Goal: Task Accomplishment & Management: Use online tool/utility

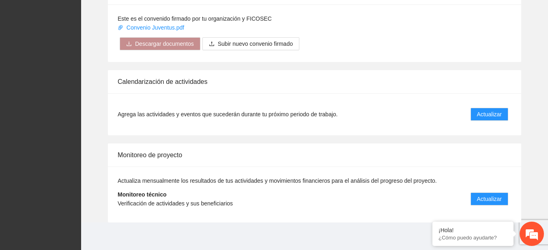
scroll to position [673, 0]
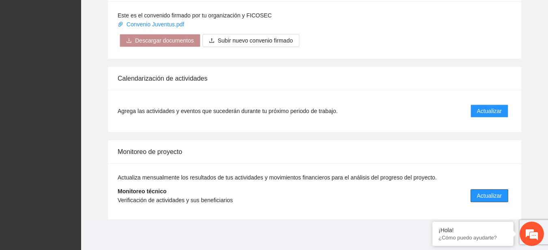
click at [484, 197] on span "Actualizar" at bounding box center [489, 195] width 25 height 9
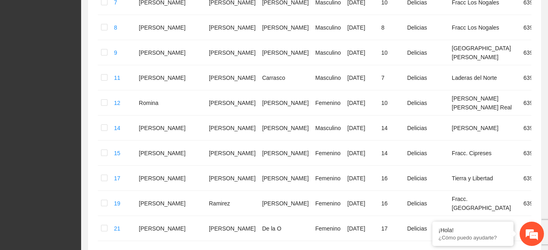
scroll to position [74, 0]
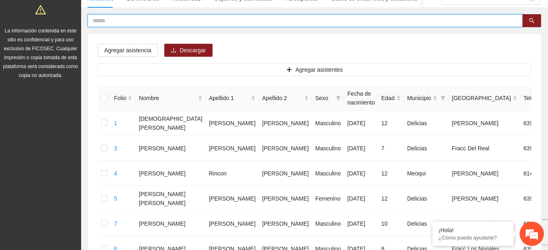
click at [220, 19] on input "text" at bounding box center [301, 20] width 419 height 9
type input "**********"
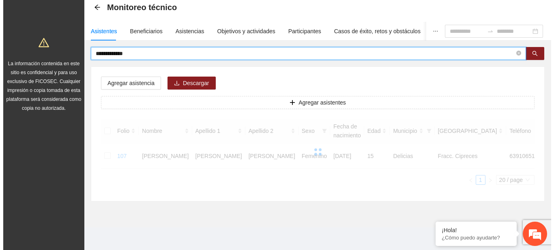
scroll to position [41, 0]
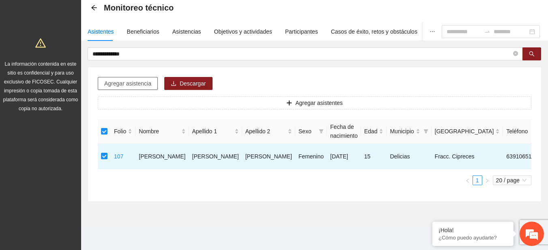
click at [155, 79] on button "Agregar asistencia" at bounding box center [128, 83] width 60 height 13
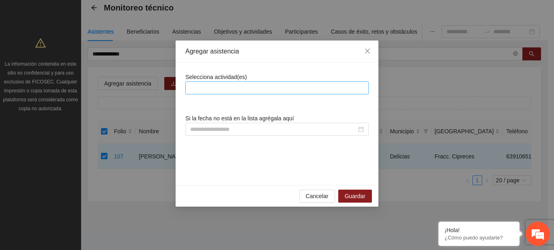
click at [201, 86] on div at bounding box center [276, 88] width 179 height 10
click at [273, 88] on div at bounding box center [276, 88] width 179 height 10
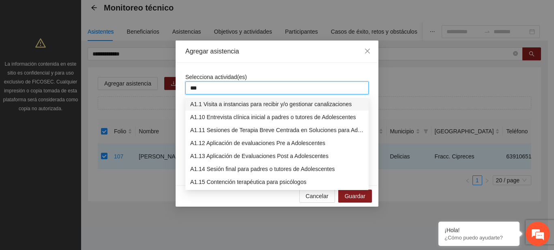
type input "****"
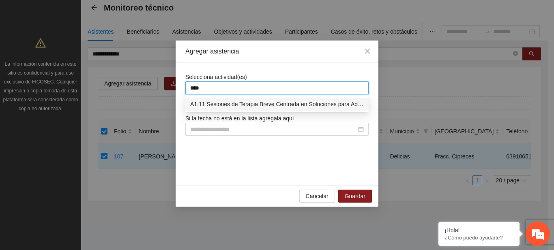
click at [228, 102] on div "A1.11 Sesiones de Terapia Breve Centrada en Soluciones para Adolescentes" at bounding box center [277, 104] width 174 height 9
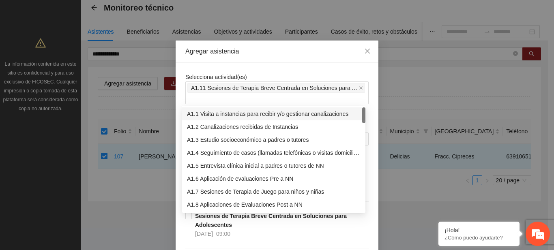
click at [289, 54] on div "Agregar asistencia" at bounding box center [276, 51] width 183 height 9
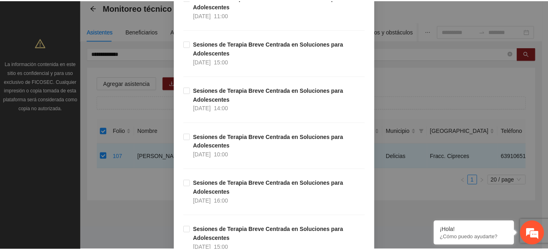
scroll to position [6317, 0]
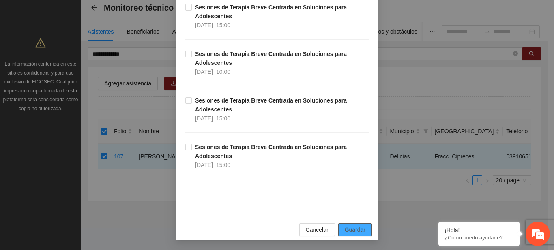
click at [352, 229] on span "Guardar" at bounding box center [355, 229] width 21 height 9
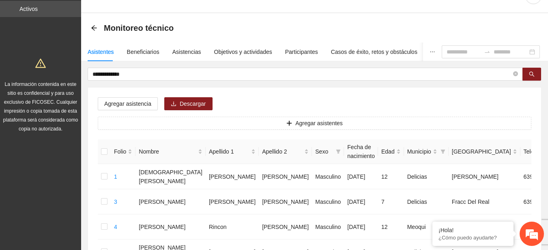
scroll to position [0, 0]
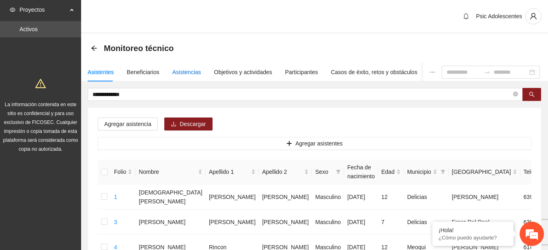
click at [197, 71] on div "Asistencias" at bounding box center [186, 72] width 29 height 9
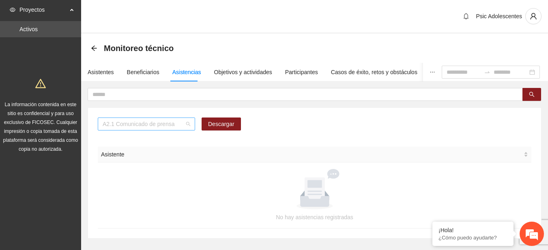
scroll to position [104, 0]
click at [193, 126] on div "A2.1 Comunicado de prensa" at bounding box center [146, 124] width 97 height 13
click at [174, 107] on div "A2.1 Comunicado de prensa Descargar Asistente No hay asistencias registradas" at bounding box center [315, 172] width 454 height 131
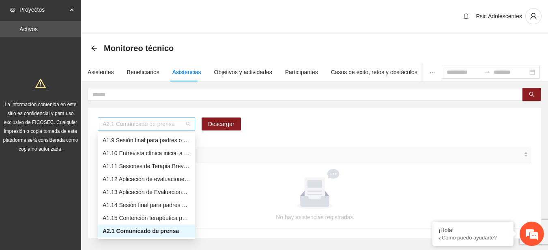
click at [178, 124] on span "A2.1 Comunicado de prensa" at bounding box center [147, 124] width 88 height 12
click at [121, 167] on div "A1.11 Sesiones de Terapia Breve Centrada en Soluciones para Adolescentes" at bounding box center [147, 166] width 88 height 9
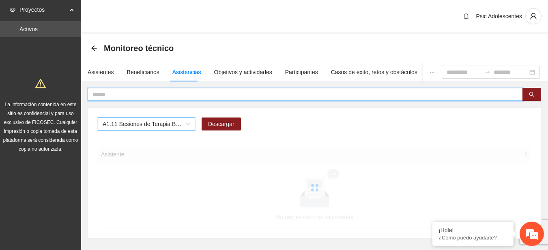
click at [113, 98] on input "text" at bounding box center [301, 94] width 419 height 9
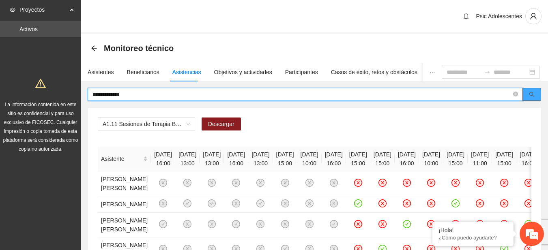
click at [528, 94] on button "button" at bounding box center [531, 94] width 19 height 13
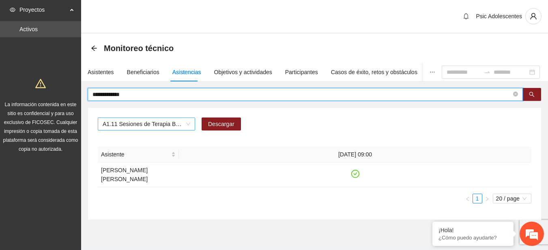
click at [186, 122] on span "A1.11 Sesiones de Terapia Breve Centrada en Soluciones para Adolescentes" at bounding box center [147, 124] width 88 height 12
type input "**********"
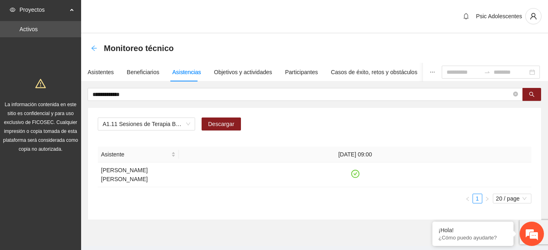
click at [92, 47] on icon "arrow-left" at bounding box center [94, 48] width 6 height 6
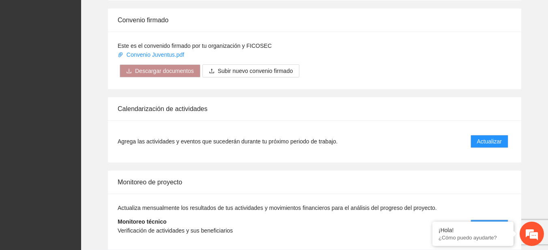
scroll to position [673, 0]
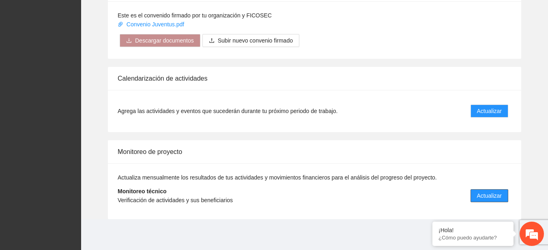
click at [488, 195] on span "Actualizar" at bounding box center [489, 195] width 25 height 9
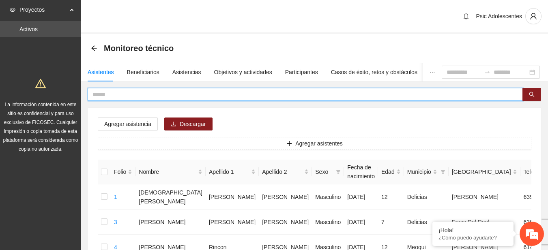
click at [127, 98] on input "text" at bounding box center [301, 94] width 419 height 9
type input "*"
type input "**********"
